Goal: Use online tool/utility: Utilize a website feature to perform a specific function

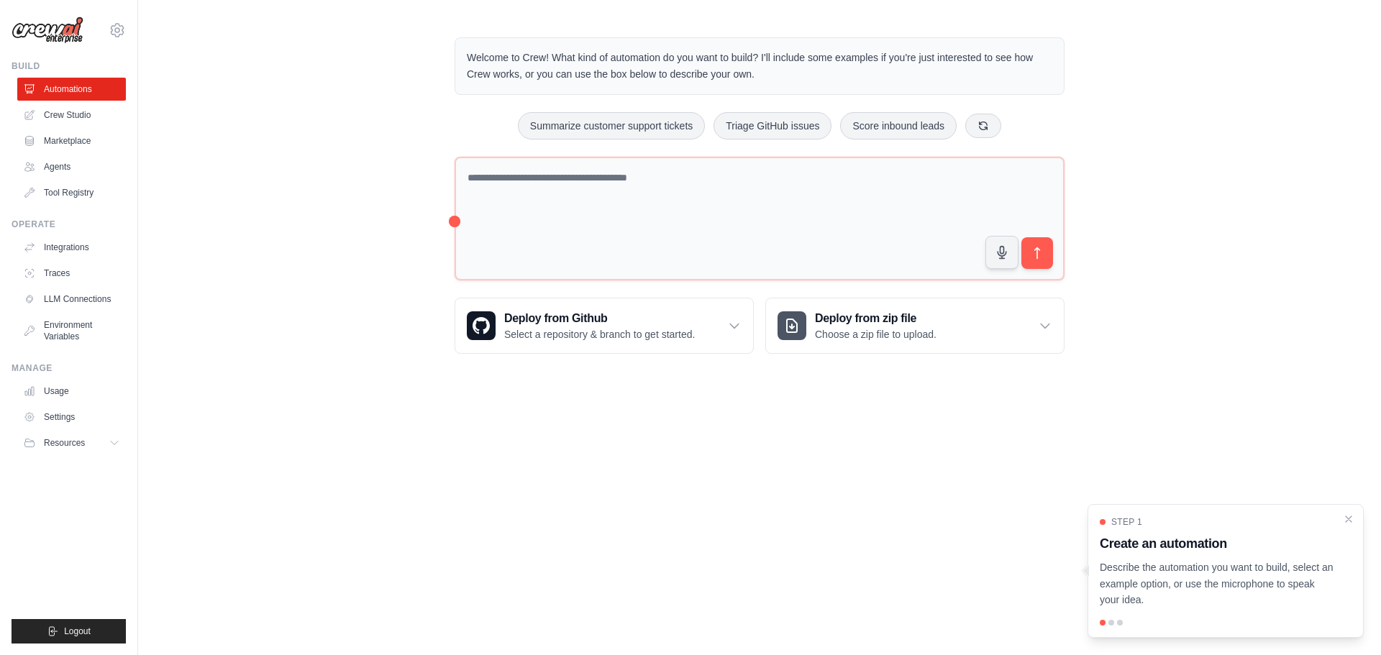
click at [126, 30] on div "fcelarino@ambev.com.br ABI - GenAI Bootcamp Your organization ✓ Settings Build …" at bounding box center [69, 327] width 138 height 655
click at [119, 32] on icon at bounding box center [117, 30] width 4 height 4
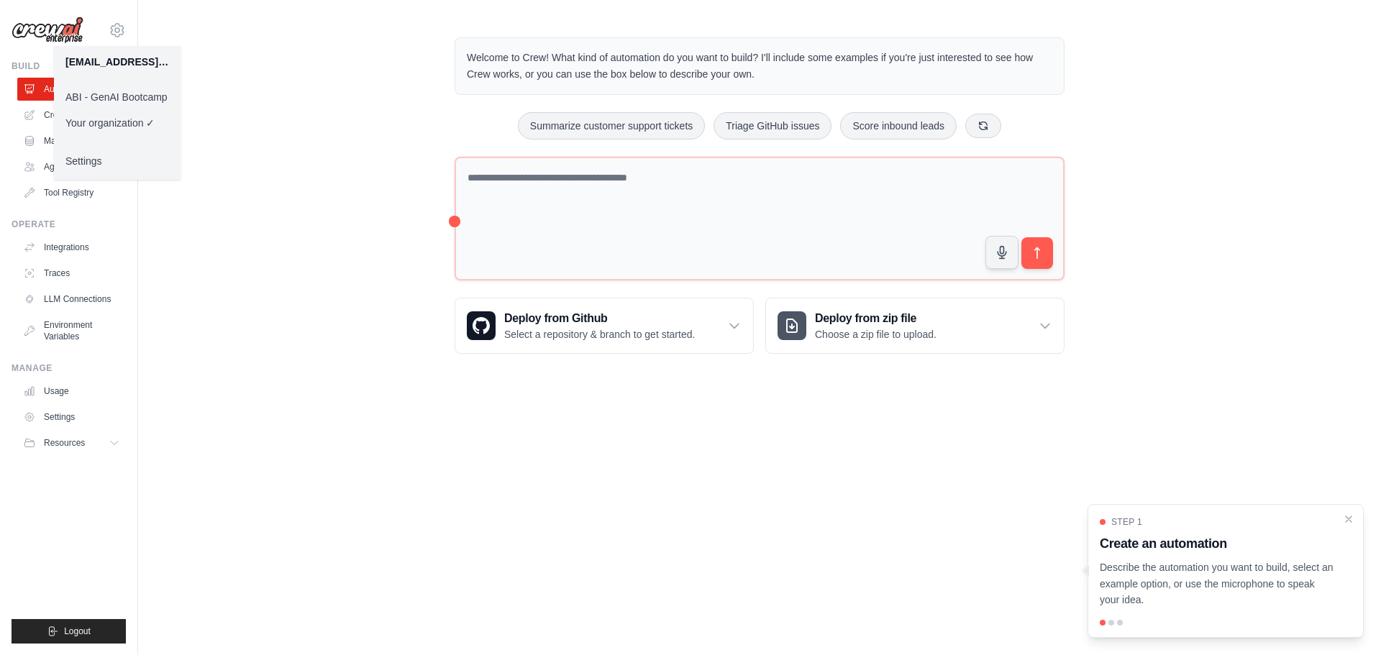
click at [113, 96] on link "ABI - GenAI Bootcamp" at bounding box center [117, 97] width 127 height 26
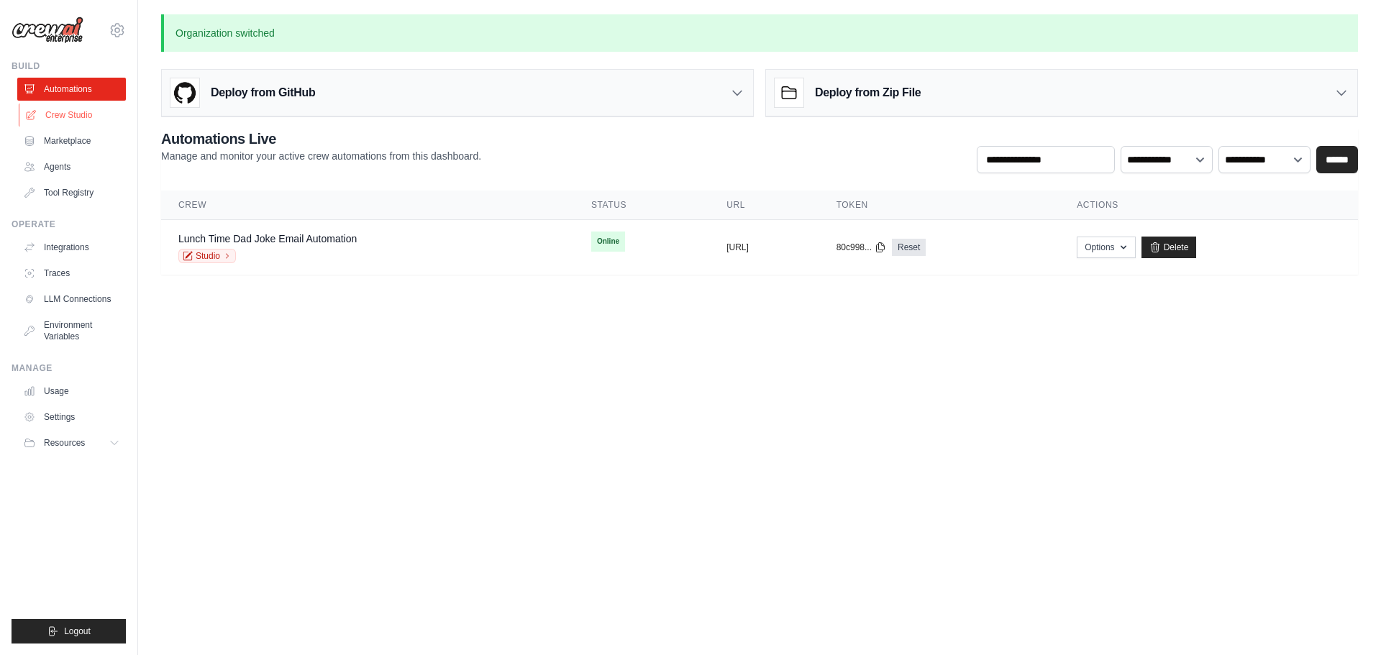
click at [76, 117] on link "Crew Studio" at bounding box center [73, 115] width 109 height 23
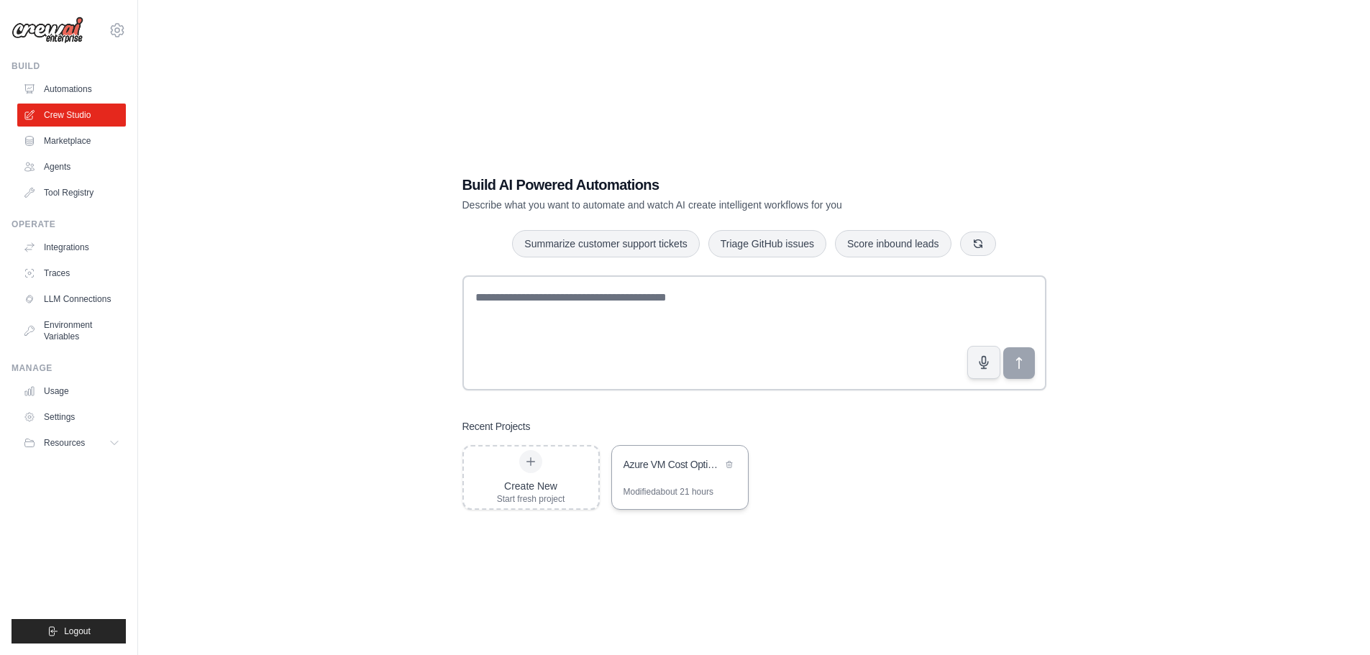
click at [660, 471] on div "Azure VM Cost Optimization Analyzer" at bounding box center [673, 464] width 99 height 14
click at [66, 164] on link "Agents" at bounding box center [73, 166] width 109 height 23
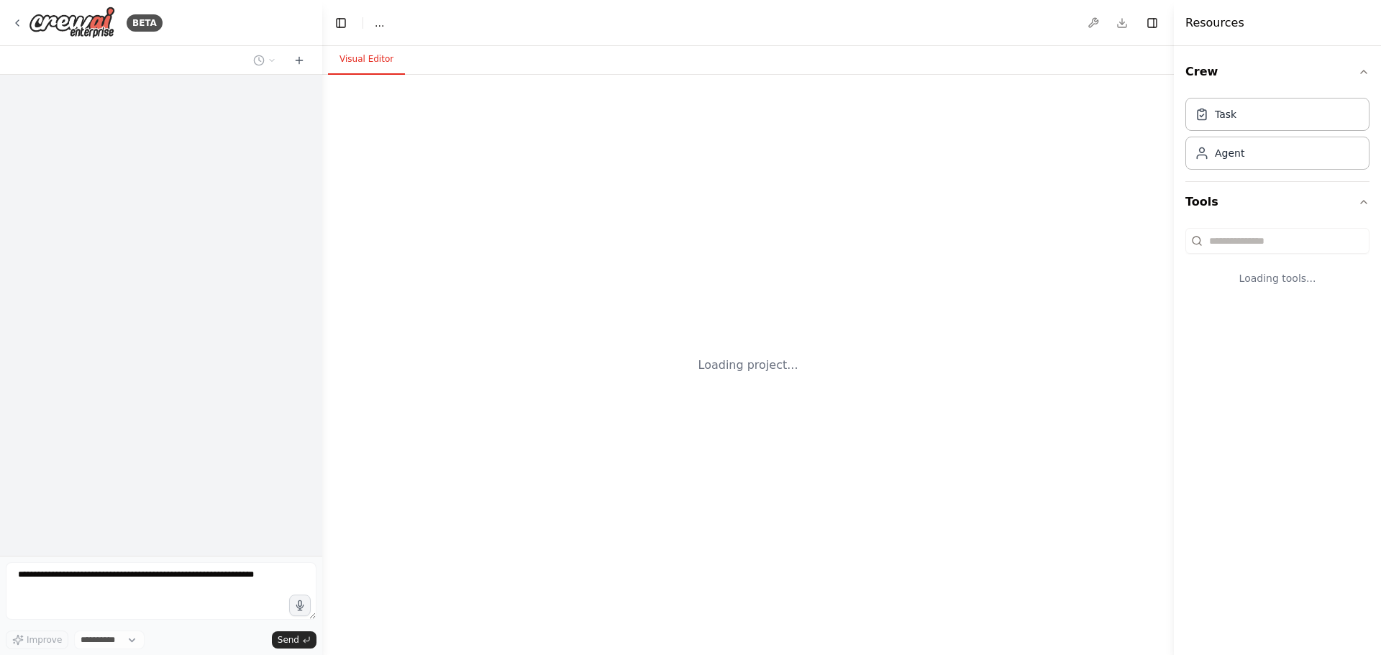
select select "****"
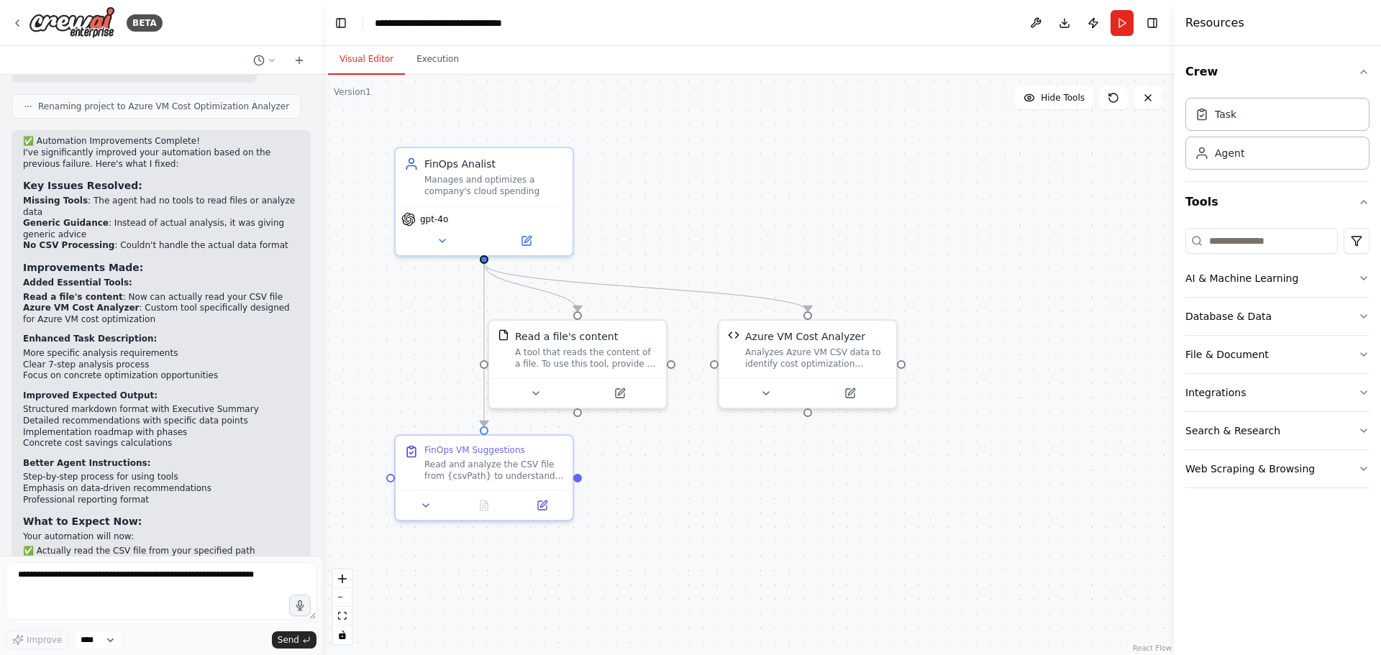
scroll to position [2711, 0]
click at [626, 388] on button at bounding box center [619, 390] width 81 height 17
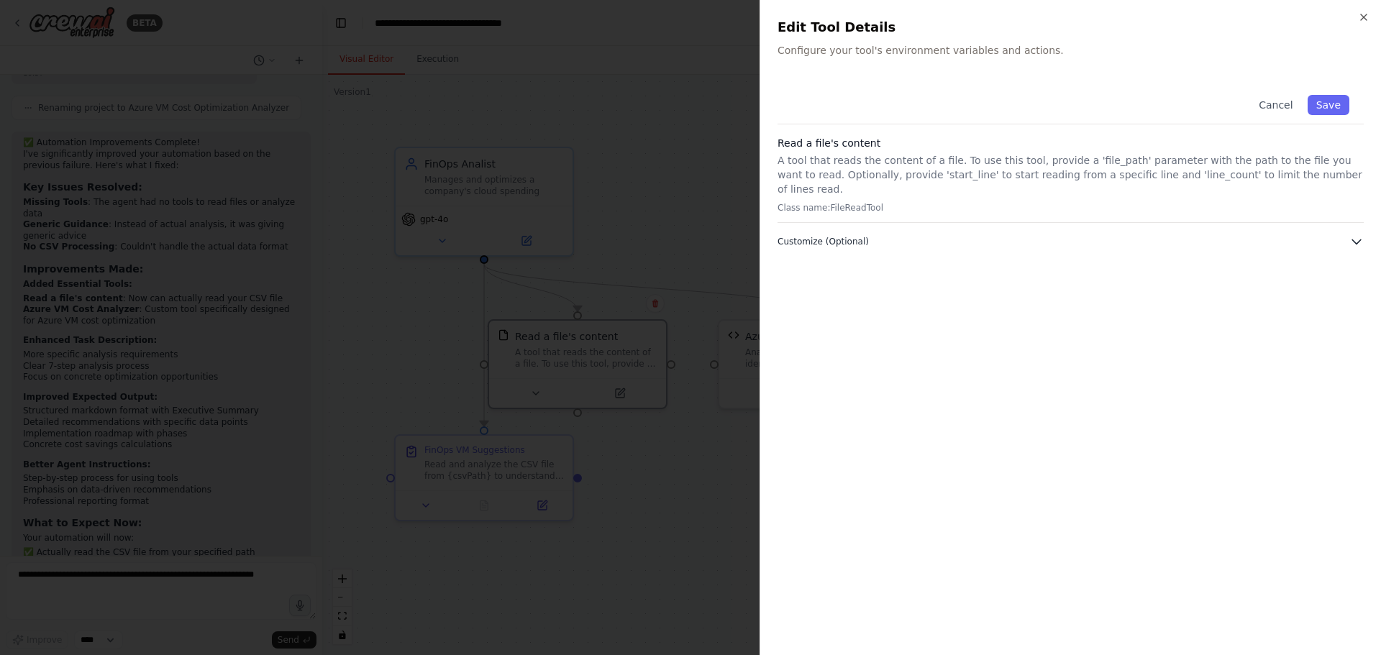
click at [1359, 240] on icon "button" at bounding box center [1356, 242] width 9 height 4
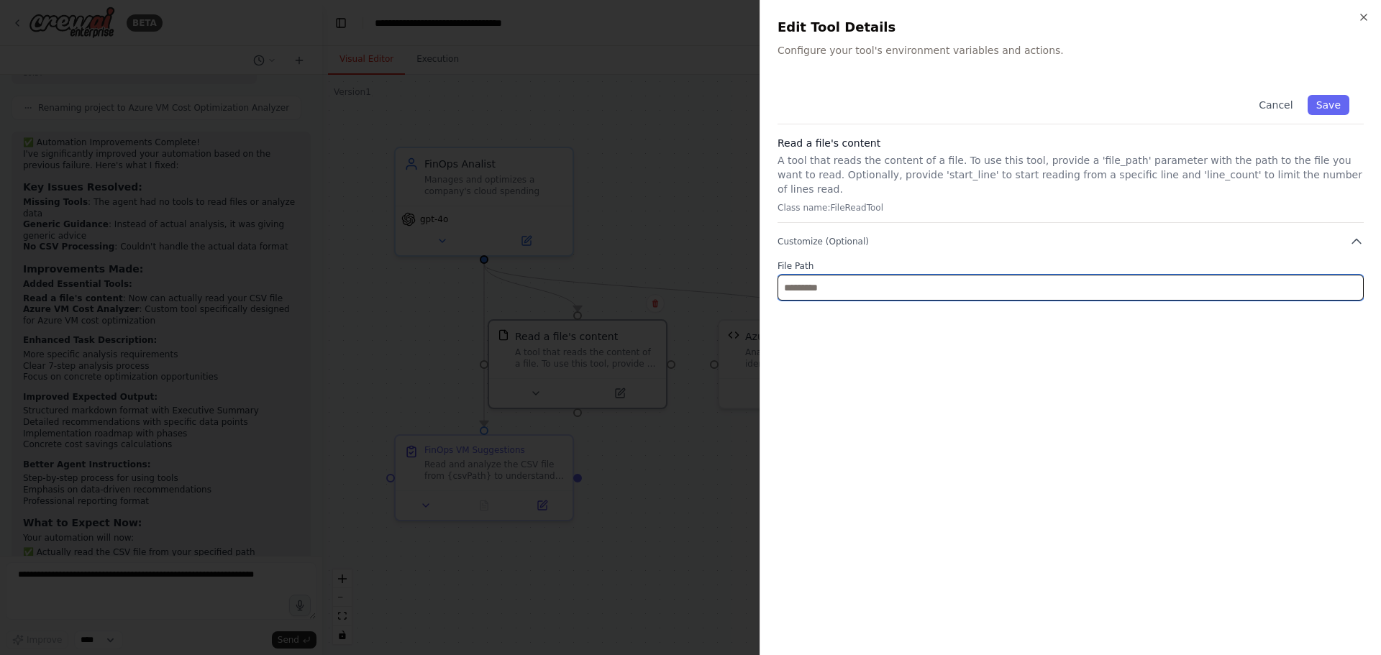
click at [1257, 280] on input "text" at bounding box center [1070, 288] width 586 height 26
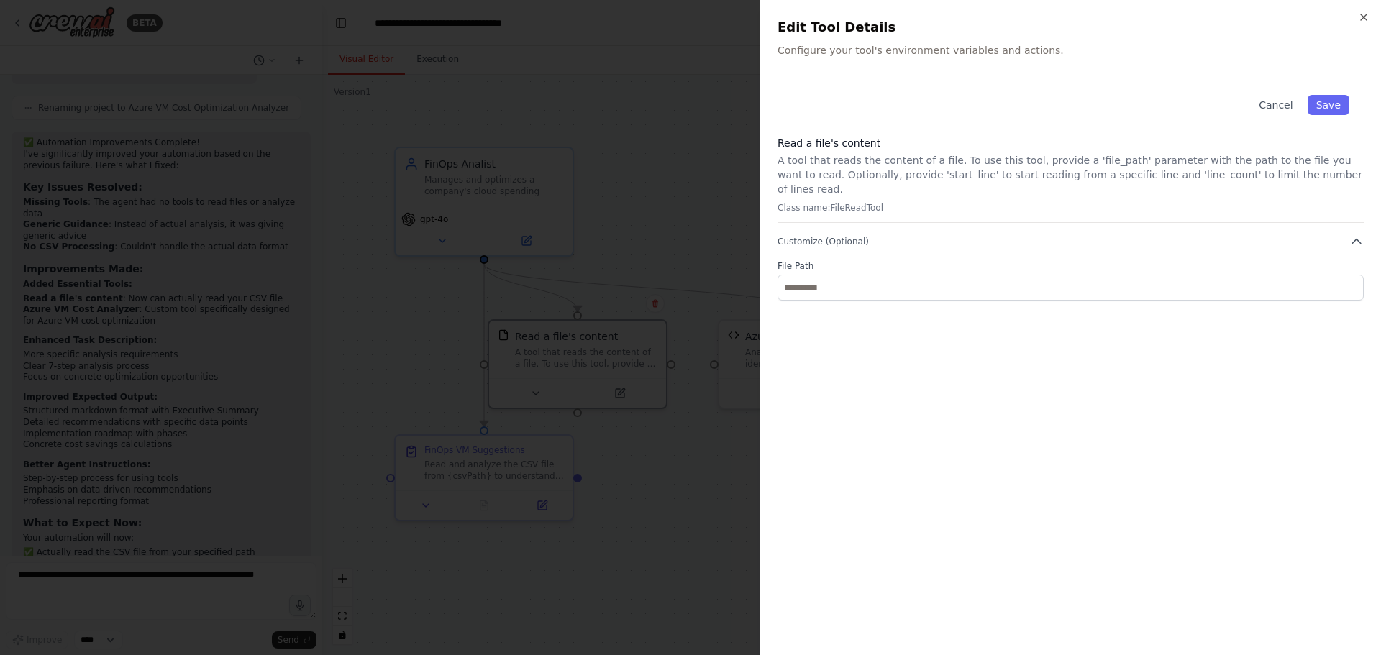
click at [913, 156] on p "A tool that reads the content of a file. To use this tool, provide a 'file_path…" at bounding box center [1070, 174] width 586 height 43
click at [949, 51] on p "Configure your tool's environment variables and actions." at bounding box center [1070, 50] width 586 height 14
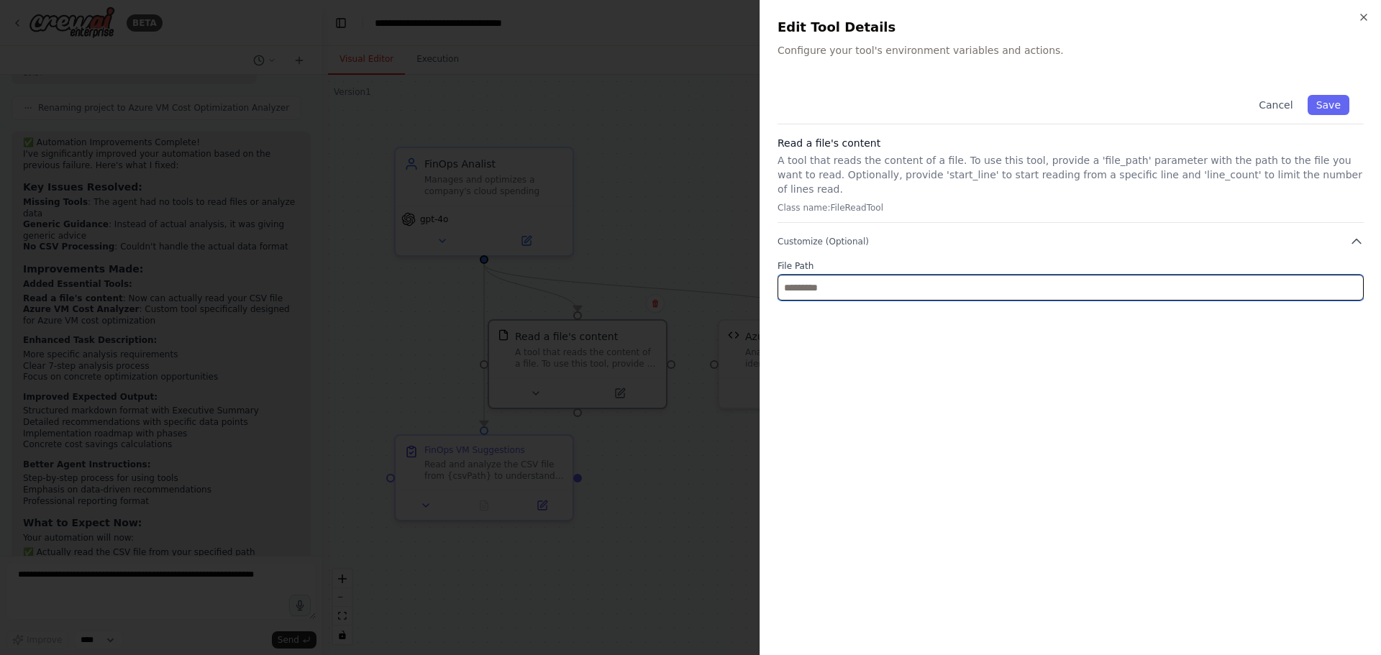
click at [852, 281] on input "text" at bounding box center [1070, 288] width 586 height 26
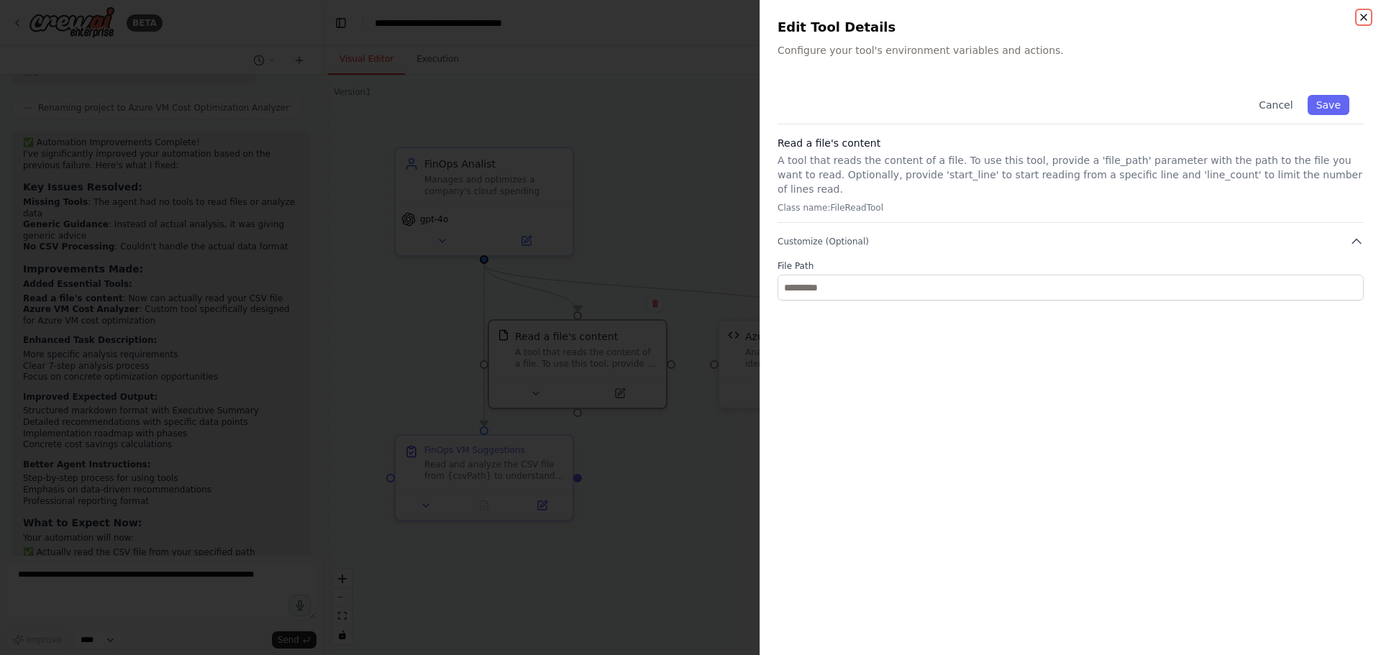
click at [1362, 17] on icon "button" at bounding box center [1364, 18] width 12 height 12
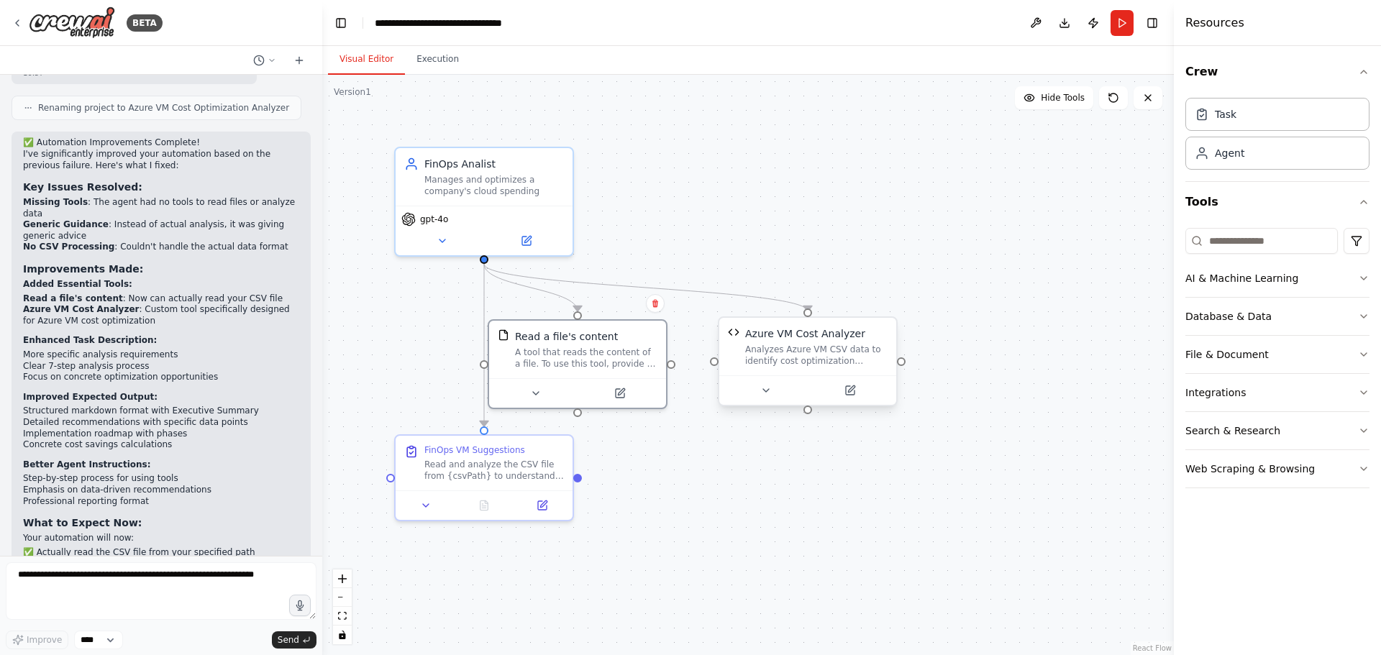
click at [820, 358] on div "Analyzes Azure VM CSV data to identify cost optimization opportunities includin…" at bounding box center [816, 355] width 142 height 23
click at [768, 397] on button at bounding box center [765, 390] width 81 height 17
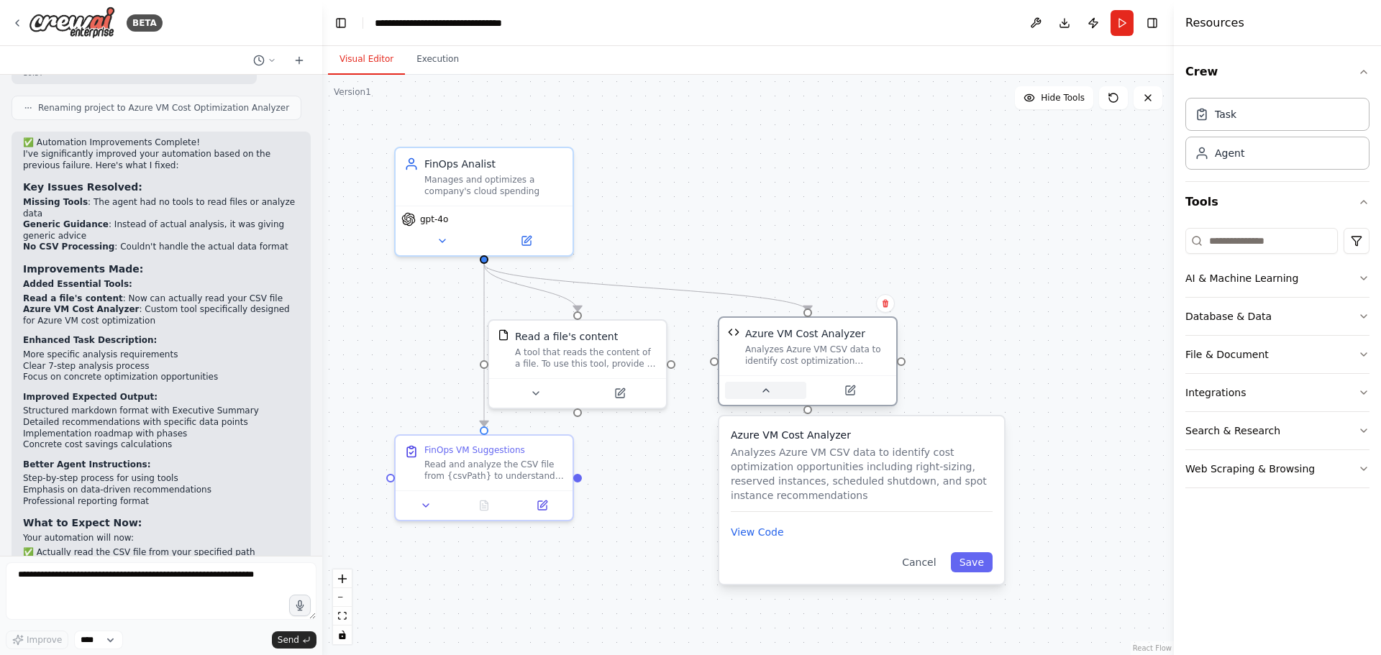
scroll to position [2854, 0]
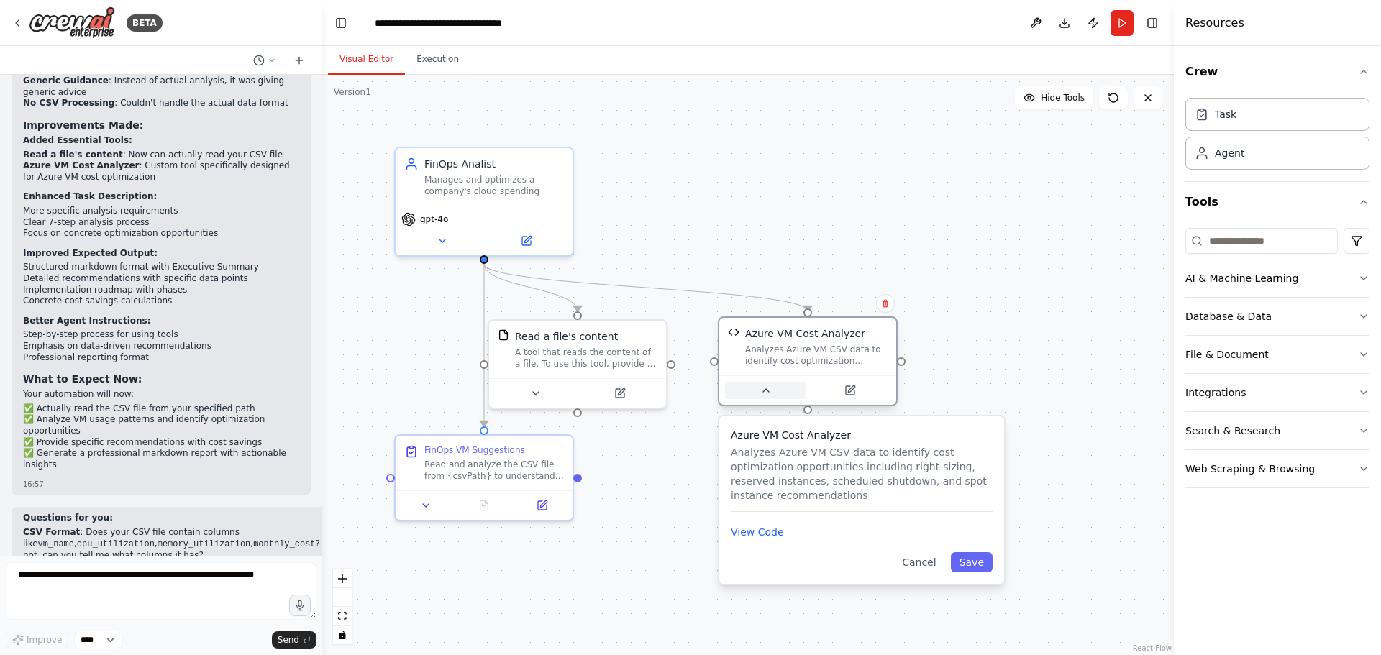
click at [769, 396] on button at bounding box center [765, 390] width 81 height 17
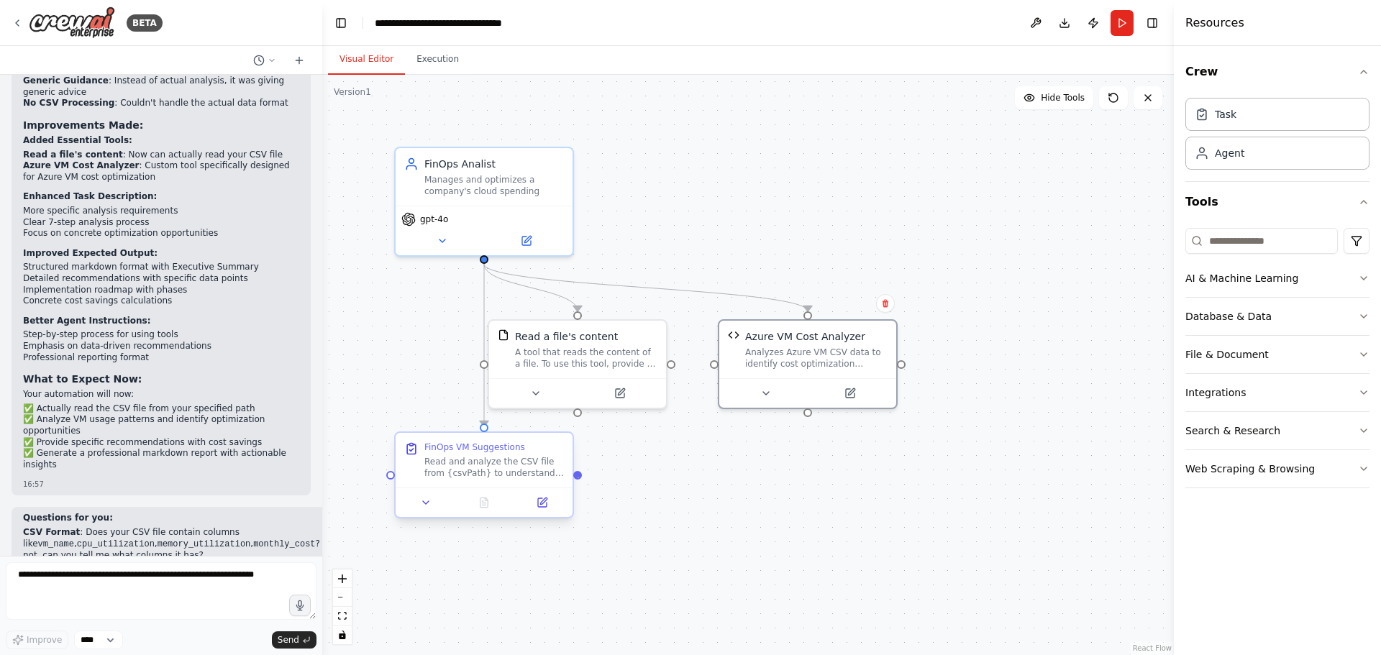
click at [579, 478] on div at bounding box center [577, 475] width 9 height 9
click at [700, 488] on div ".deletable-edge-delete-btn { width: 20px; height: 20px; border: 0px solid #ffff…" at bounding box center [748, 365] width 852 height 580
click at [22, 25] on icon at bounding box center [18, 23] width 12 height 12
